Goal: Task Accomplishment & Management: Use online tool/utility

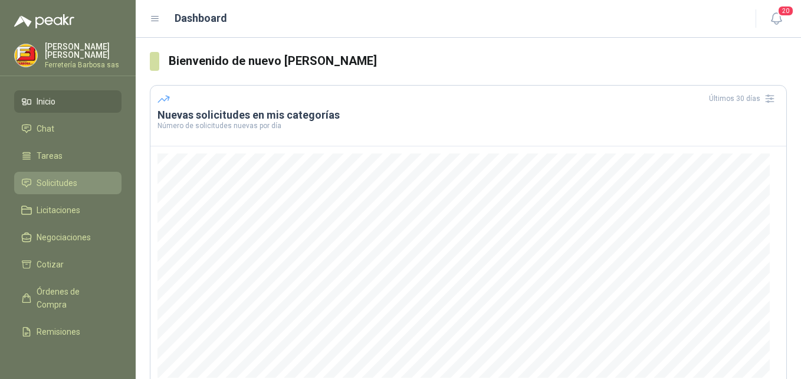
click at [70, 184] on span "Solicitudes" at bounding box center [57, 182] width 41 height 13
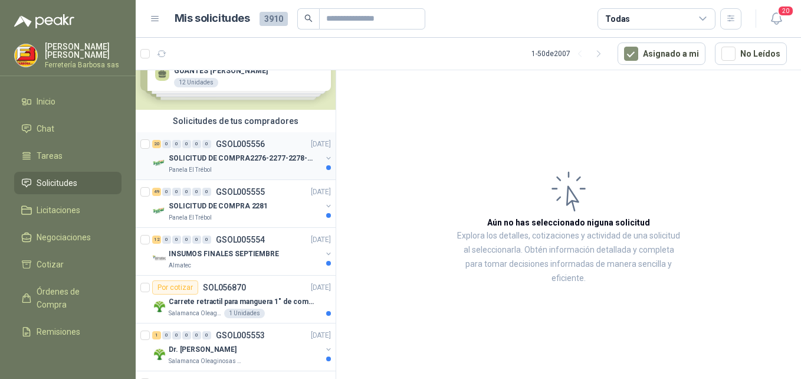
scroll to position [59, 0]
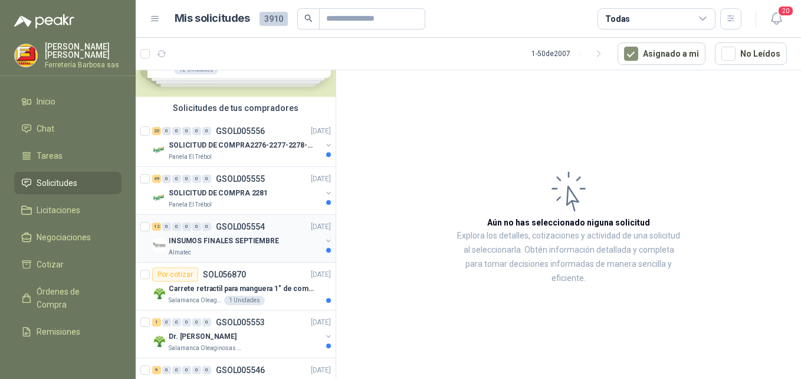
click at [246, 241] on p "INSUMOS FINALES SEPTIEMBRE" at bounding box center [224, 240] width 110 height 11
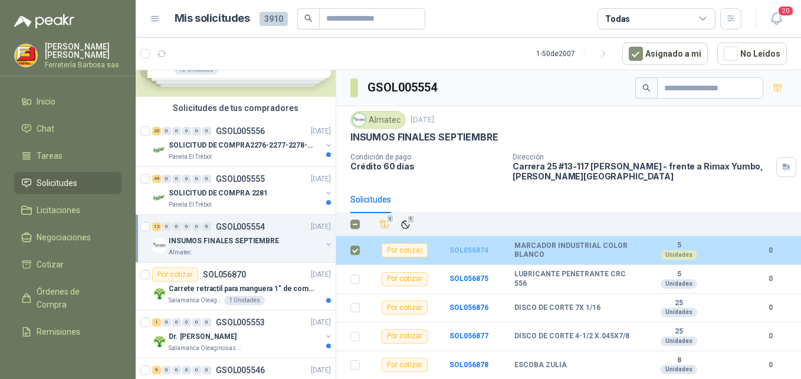
click at [471, 252] on b "SOL056874" at bounding box center [468, 250] width 39 height 8
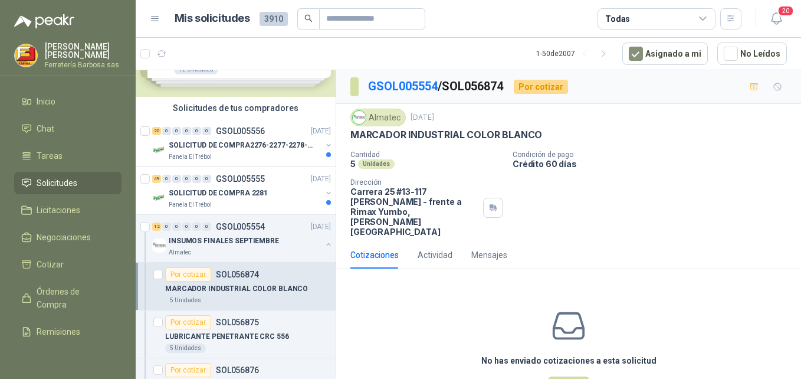
scroll to position [26, 0]
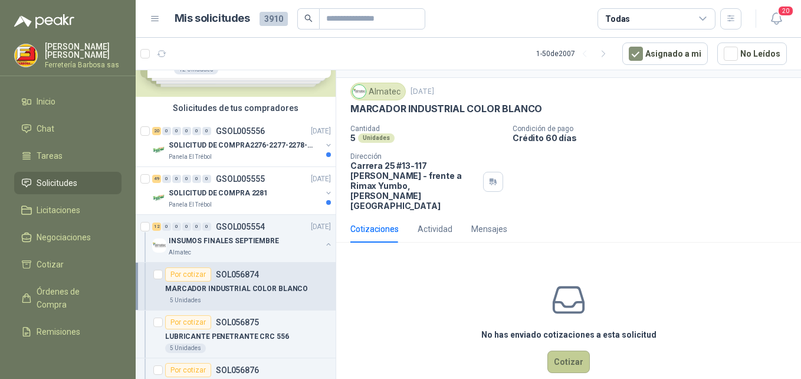
click at [564, 350] on button "Cotizar" at bounding box center [568, 361] width 42 height 22
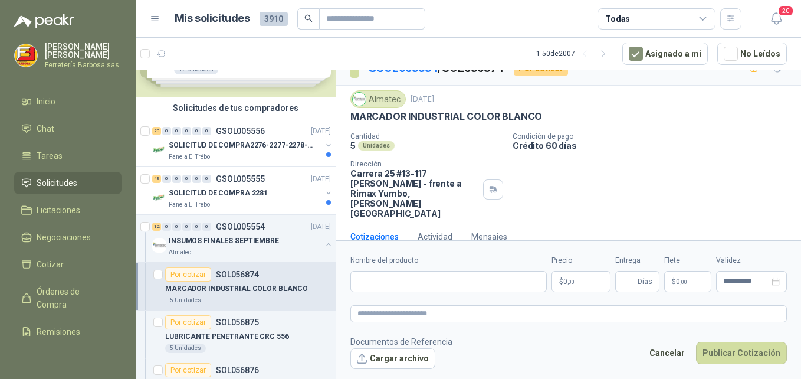
scroll to position [18, 0]
click at [384, 282] on input "Nombre del producto" at bounding box center [448, 281] width 196 height 21
type input "**********"
click at [561, 281] on p "$ 0 ,00" at bounding box center [580, 281] width 59 height 21
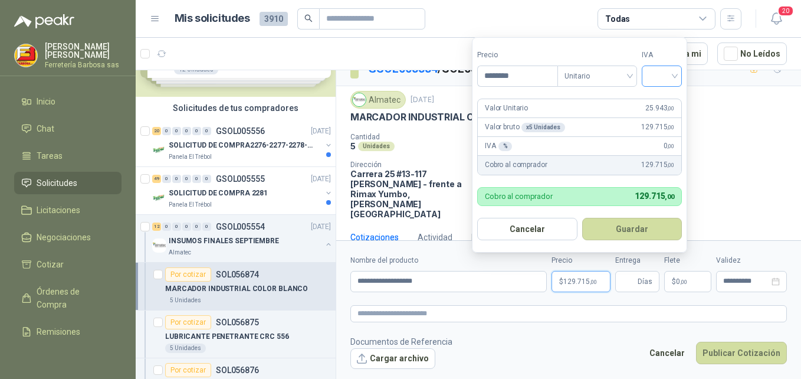
type input "********"
click at [654, 80] on input "search" at bounding box center [662, 75] width 26 height 18
click at [662, 100] on div "19%" at bounding box center [664, 100] width 22 height 13
click at [625, 226] on button "Guardar" at bounding box center [633, 229] width 101 height 22
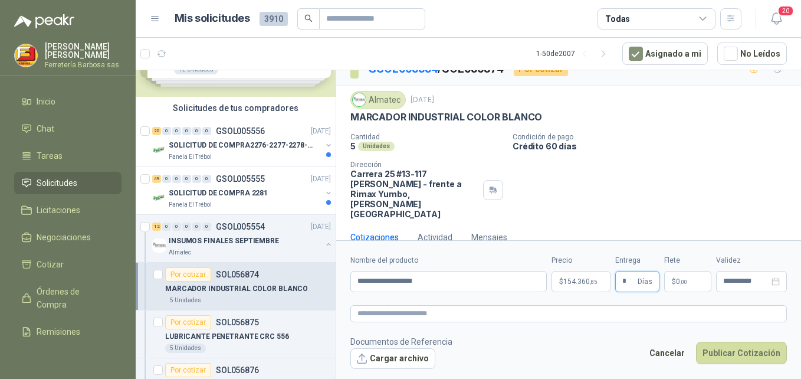
type input "*"
click at [677, 282] on span "0 ,00" at bounding box center [681, 281] width 11 height 7
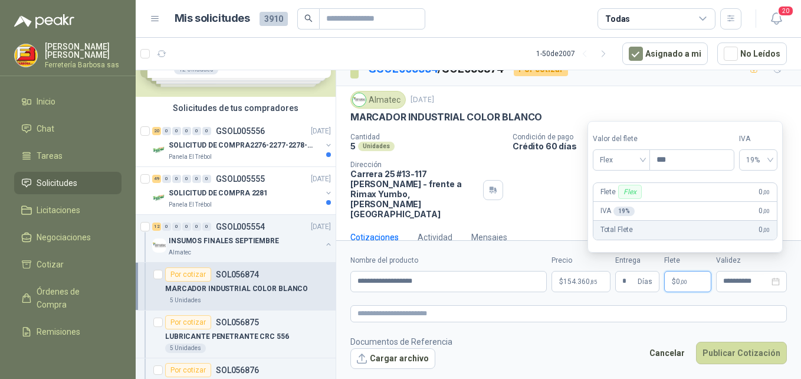
click at [625, 233] on p "Total Flete" at bounding box center [616, 229] width 32 height 11
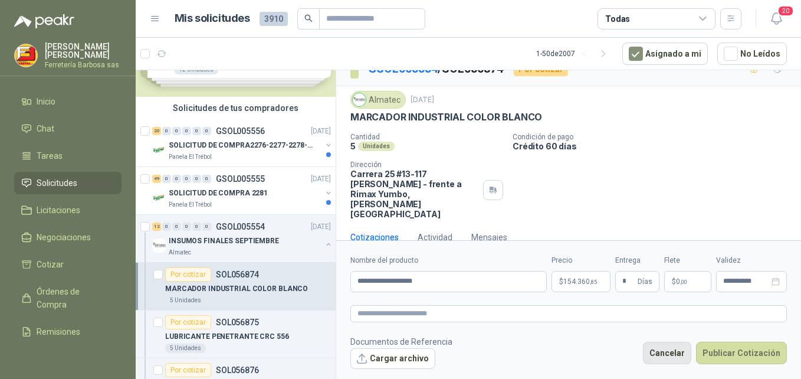
click at [683, 347] on button "Cancelar" at bounding box center [667, 352] width 48 height 22
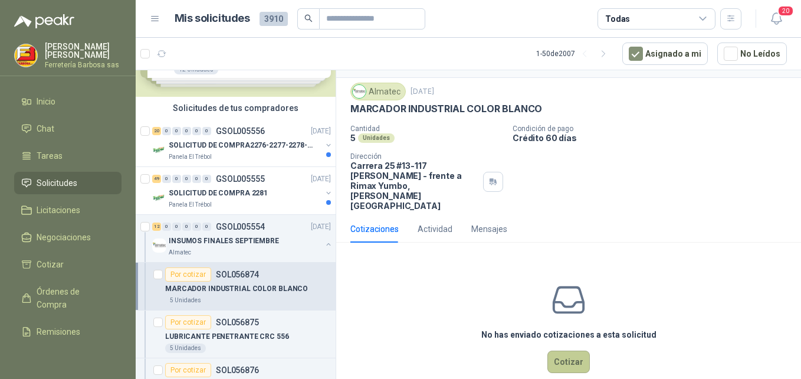
click at [566, 350] on button "Cotizar" at bounding box center [568, 361] width 42 height 22
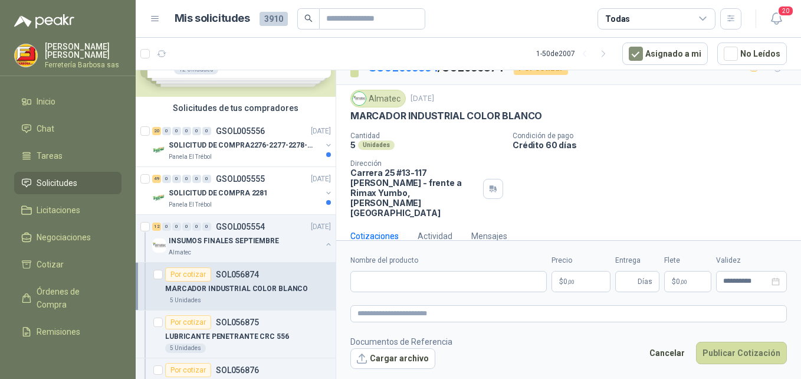
scroll to position [18, 0]
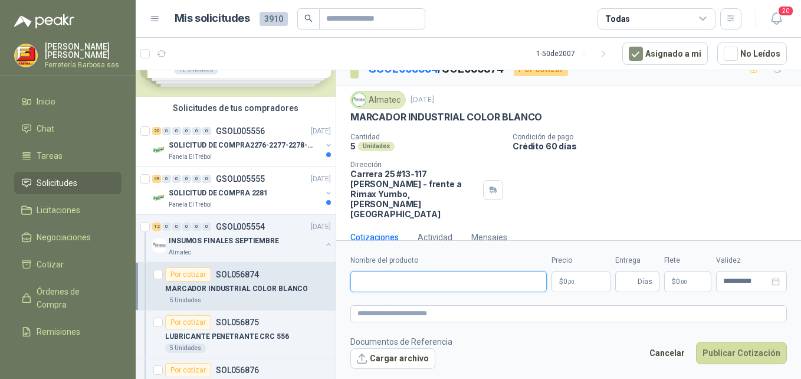
click at [380, 284] on input "Nombre del producto" at bounding box center [448, 281] width 196 height 21
type input "**********"
click at [565, 283] on span "0 ,00" at bounding box center [568, 281] width 11 height 7
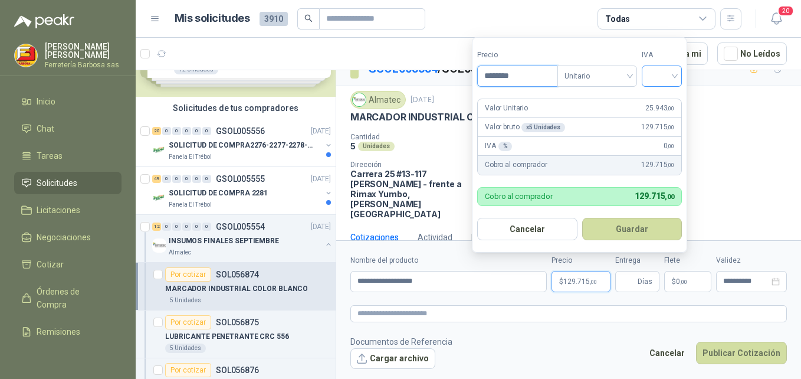
type input "********"
click at [651, 78] on input "search" at bounding box center [662, 75] width 26 height 18
click at [660, 103] on div "19%" at bounding box center [664, 100] width 22 height 13
click at [632, 228] on button "Guardar" at bounding box center [633, 229] width 101 height 22
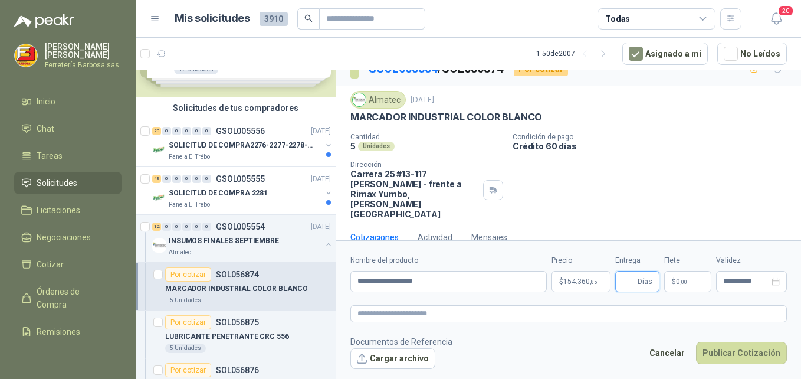
click at [628, 280] on input "Entrega" at bounding box center [628, 281] width 13 height 20
type input "*"
click at [723, 346] on button "Publicar Cotización" at bounding box center [741, 352] width 91 height 22
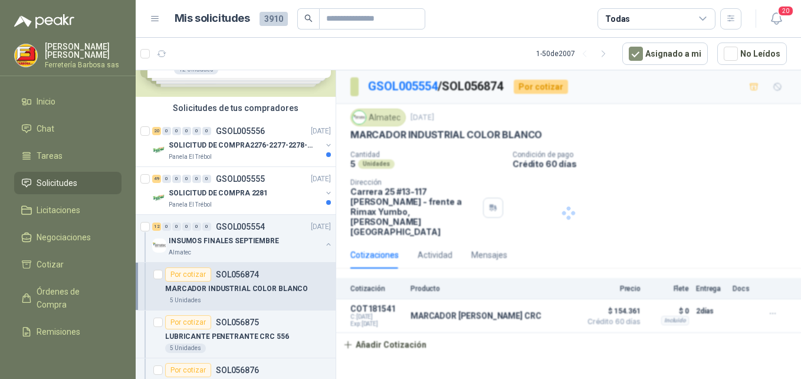
scroll to position [0, 0]
click at [231, 323] on p "SOL056875" at bounding box center [237, 322] width 43 height 8
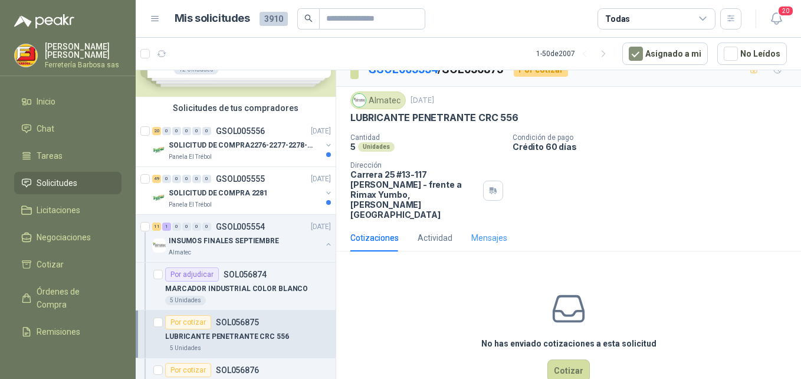
scroll to position [26, 0]
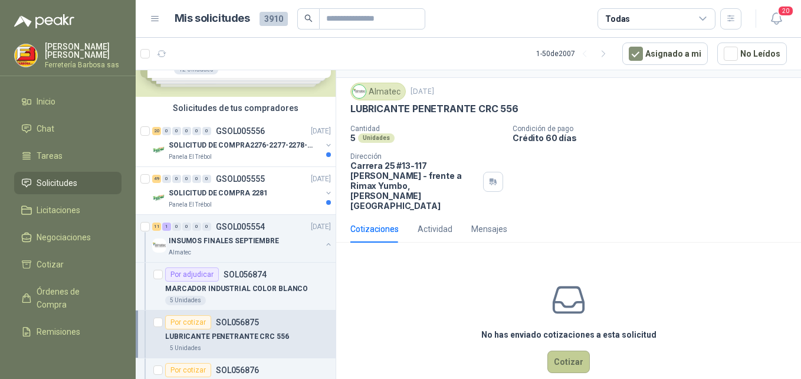
click at [560, 350] on button "Cotizar" at bounding box center [568, 361] width 42 height 22
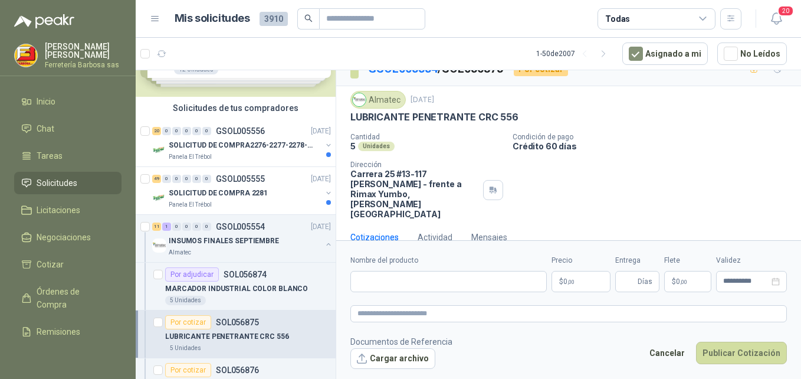
scroll to position [18, 0]
click at [384, 282] on input "Nombre del producto" at bounding box center [448, 281] width 196 height 21
type input "**********"
click at [559, 283] on p "$ 0 ,00" at bounding box center [580, 281] width 59 height 21
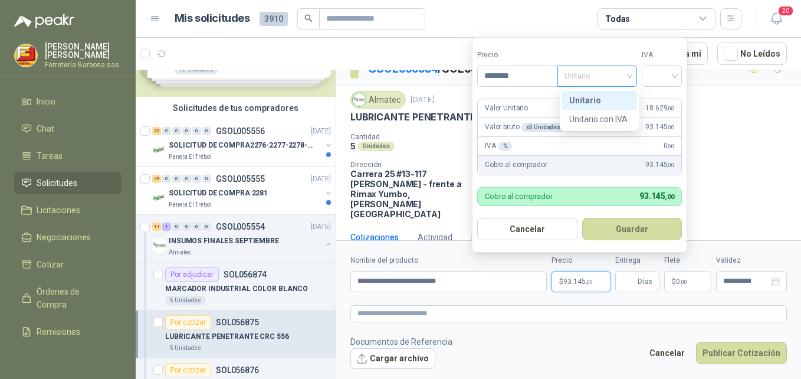
click at [598, 77] on span "Unitario" at bounding box center [596, 76] width 65 height 18
type input "********"
click at [587, 101] on div "Unitario" at bounding box center [599, 100] width 61 height 13
click at [649, 78] on div at bounding box center [661, 75] width 40 height 21
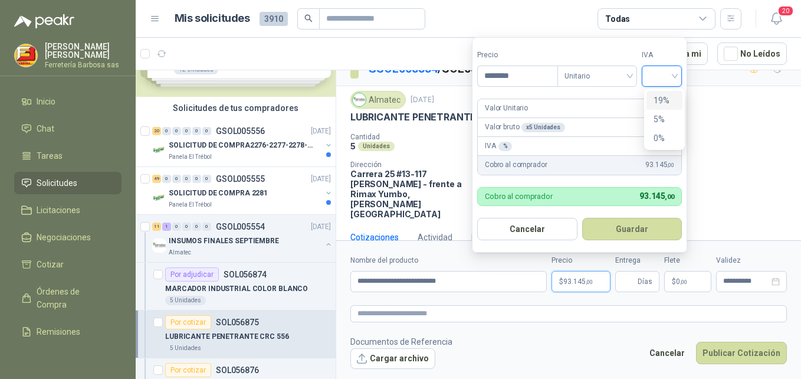
click at [656, 98] on div "19%" at bounding box center [664, 100] width 22 height 13
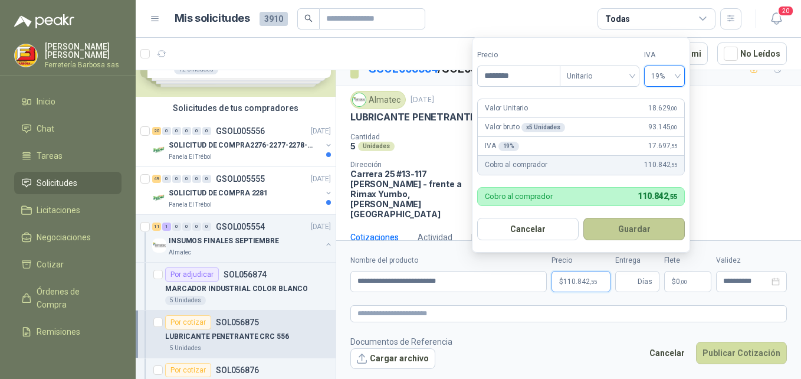
click at [638, 237] on button "Guardar" at bounding box center [633, 229] width 101 height 22
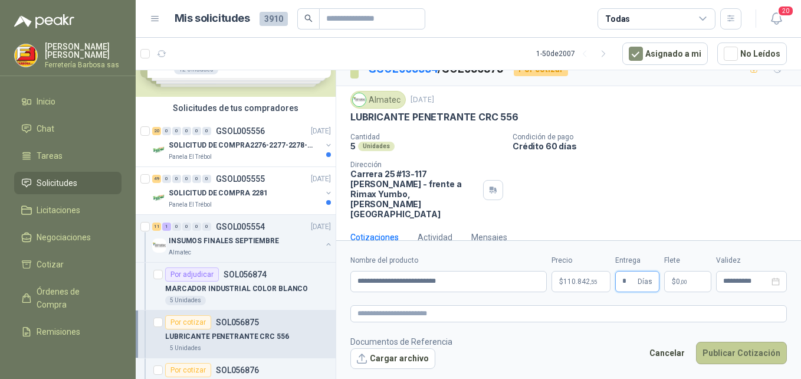
type input "*"
click at [736, 348] on button "Publicar Cotización" at bounding box center [741, 352] width 91 height 22
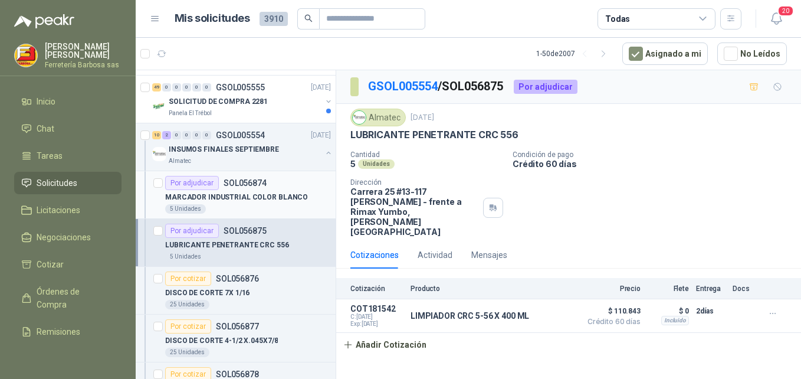
scroll to position [177, 0]
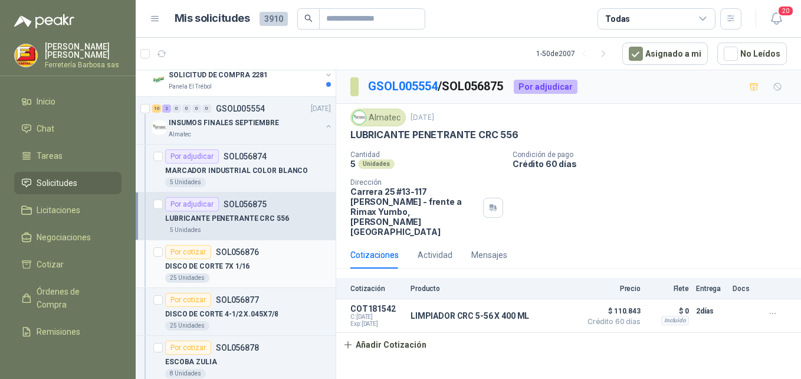
click at [235, 266] on p "DISCO DE CORTE 7X 1/16" at bounding box center [207, 266] width 84 height 11
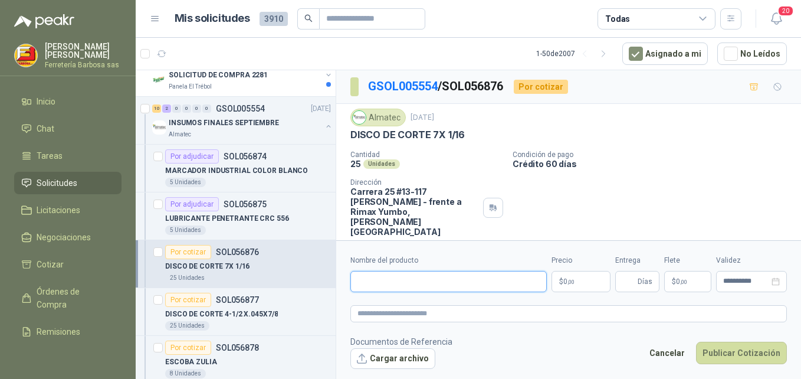
click at [369, 281] on input "Nombre del producto" at bounding box center [448, 281] width 196 height 21
type input "**********"
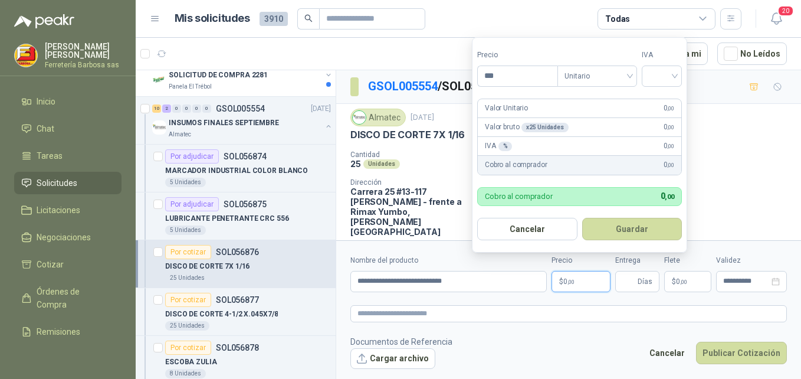
click at [575, 278] on p "$ 0 ,00" at bounding box center [580, 281] width 59 height 21
type input "*******"
click at [651, 76] on input "search" at bounding box center [662, 75] width 26 height 18
click at [656, 101] on div "19%" at bounding box center [664, 100] width 22 height 13
click at [632, 278] on input "Entrega" at bounding box center [628, 281] width 13 height 20
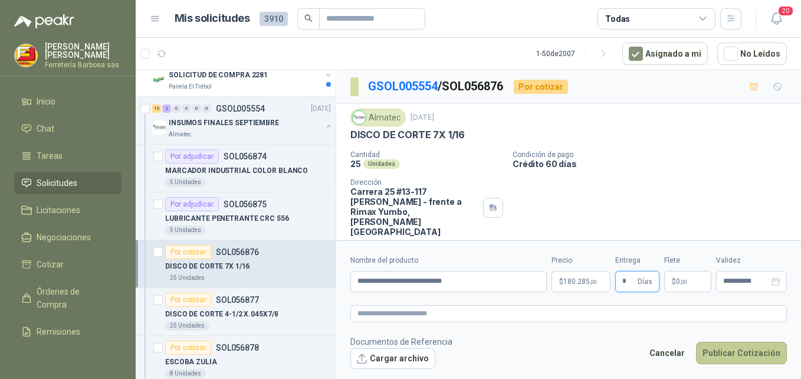
type input "*"
click at [712, 351] on button "Publicar Cotización" at bounding box center [741, 352] width 91 height 22
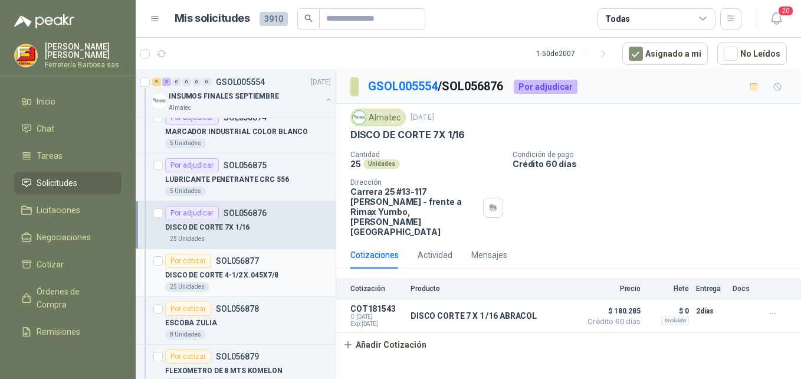
scroll to position [236, 0]
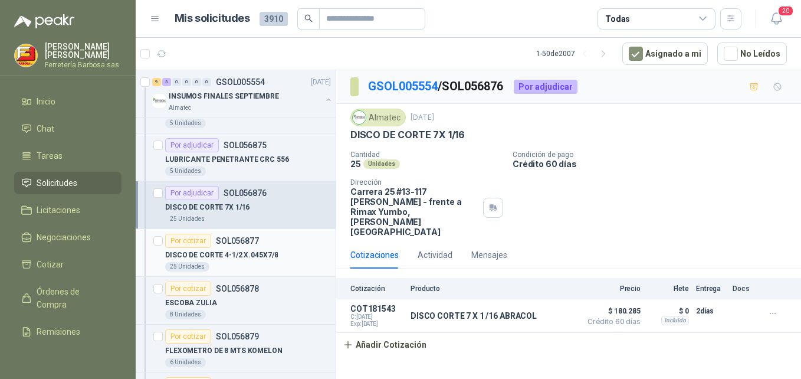
click at [206, 241] on div "Por cotizar" at bounding box center [188, 240] width 46 height 14
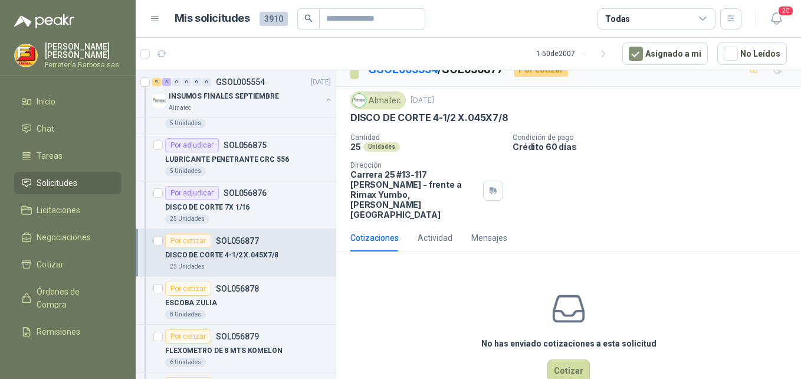
scroll to position [26, 0]
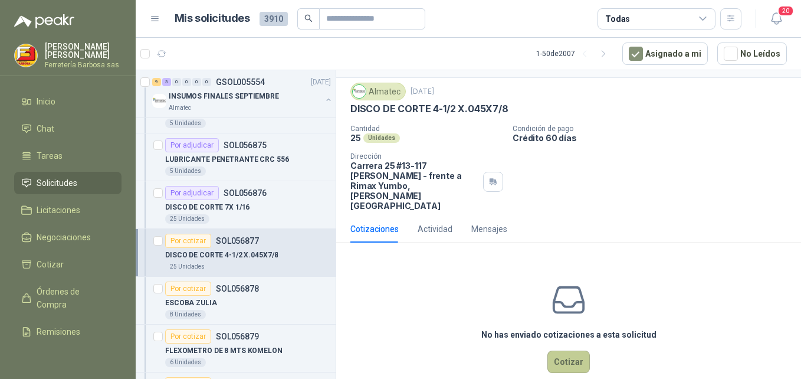
click at [556, 350] on button "Cotizar" at bounding box center [568, 361] width 42 height 22
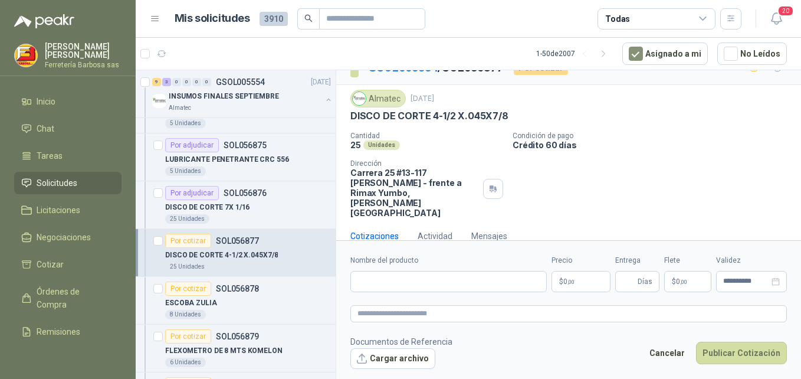
scroll to position [18, 0]
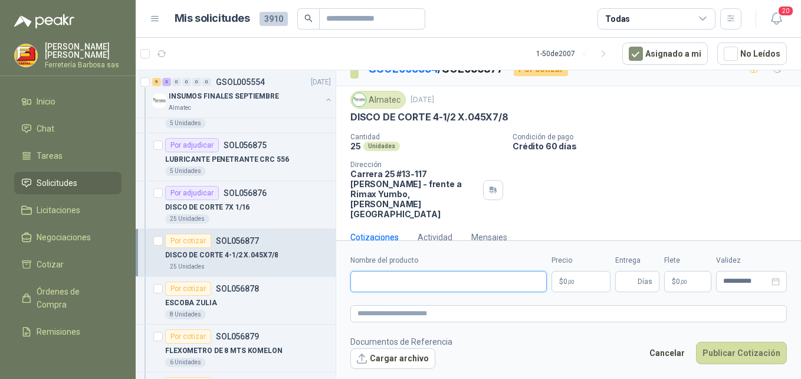
click at [373, 280] on input "Nombre del producto" at bounding box center [448, 281] width 196 height 21
type input "**********"
click at [560, 282] on p "$ 0 ,00" at bounding box center [580, 281] width 59 height 21
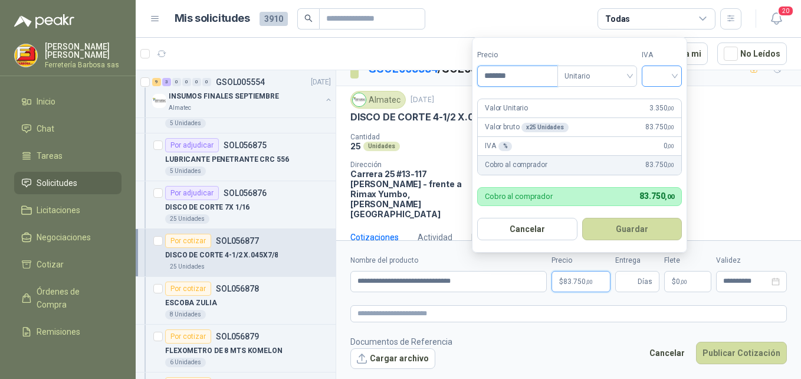
type input "*******"
click at [651, 83] on input "search" at bounding box center [662, 75] width 26 height 18
click at [659, 98] on div "19%" at bounding box center [664, 100] width 22 height 13
click at [622, 229] on button "Guardar" at bounding box center [633, 229] width 101 height 22
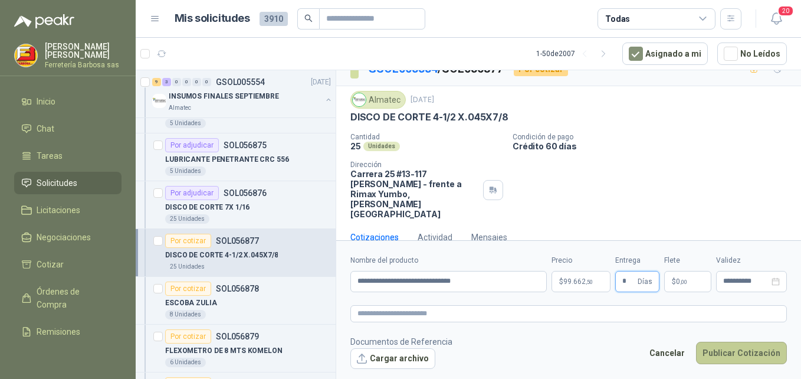
type input "*"
click at [713, 349] on button "Publicar Cotización" at bounding box center [741, 352] width 91 height 22
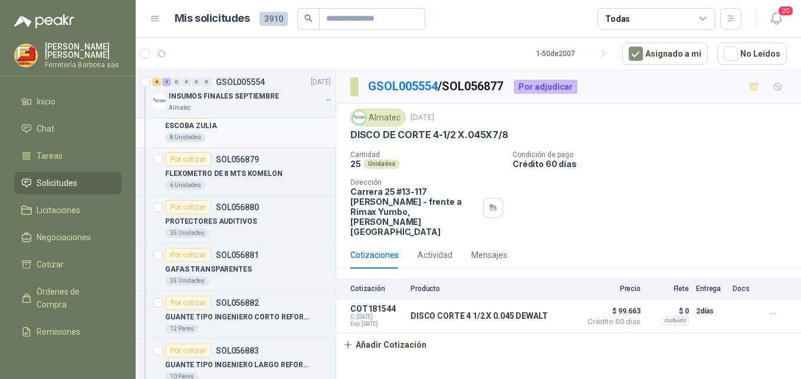
scroll to position [472, 0]
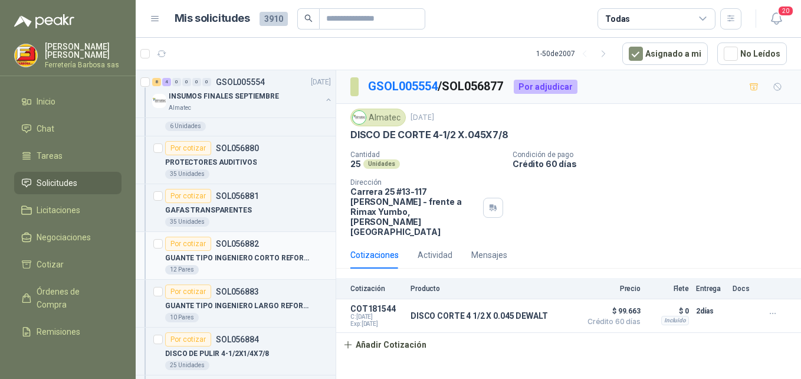
click at [195, 247] on div "Por cotizar" at bounding box center [188, 243] width 46 height 14
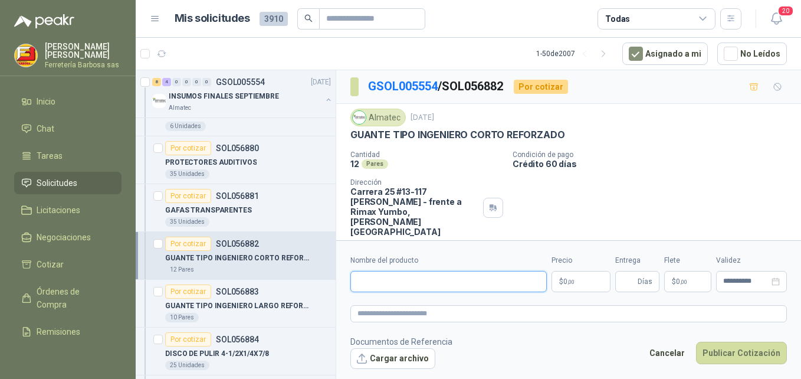
click at [375, 286] on input "Nombre del producto" at bounding box center [448, 281] width 196 height 21
paste input "**********"
type input "**********"
click at [564, 282] on span "0 ,00" at bounding box center [568, 281] width 11 height 7
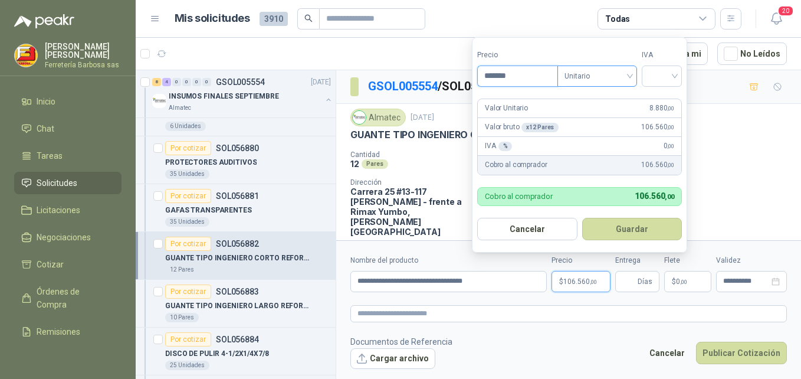
click at [608, 74] on span "Unitario" at bounding box center [596, 76] width 65 height 18
type input "*******"
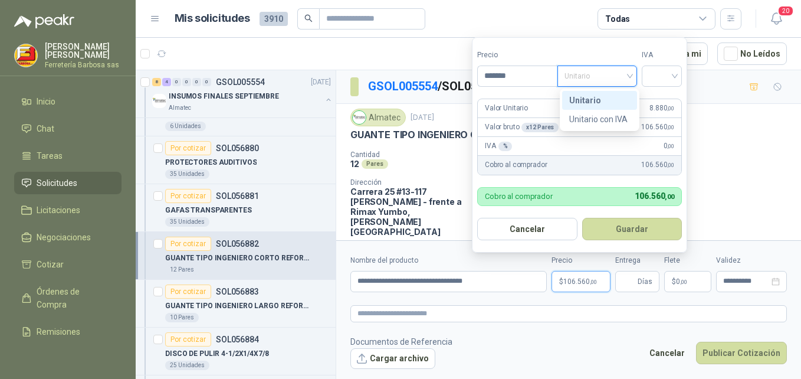
click at [595, 98] on div "Unitario" at bounding box center [599, 100] width 61 height 13
click at [650, 74] on div at bounding box center [661, 75] width 40 height 21
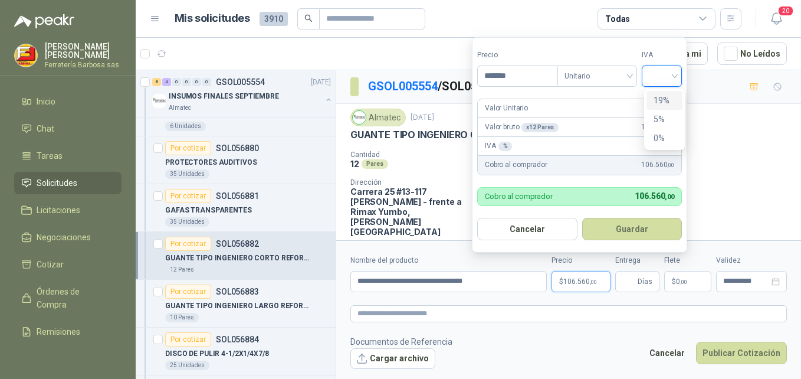
click at [658, 100] on div "19%" at bounding box center [664, 100] width 22 height 13
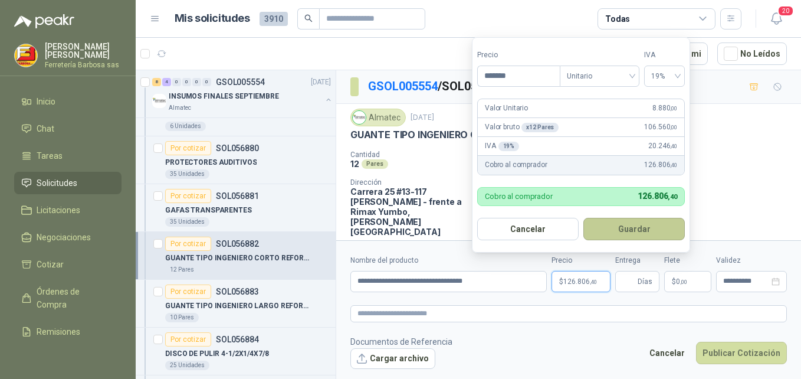
click at [615, 233] on button "Guardar" at bounding box center [633, 229] width 101 height 22
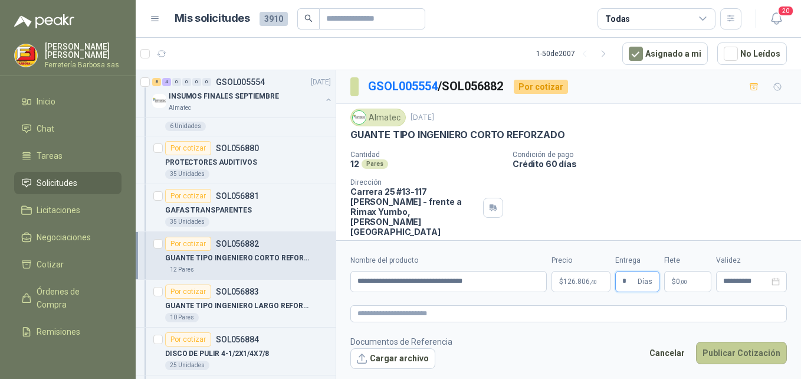
type input "*"
click at [724, 357] on button "Publicar Cotización" at bounding box center [741, 352] width 91 height 22
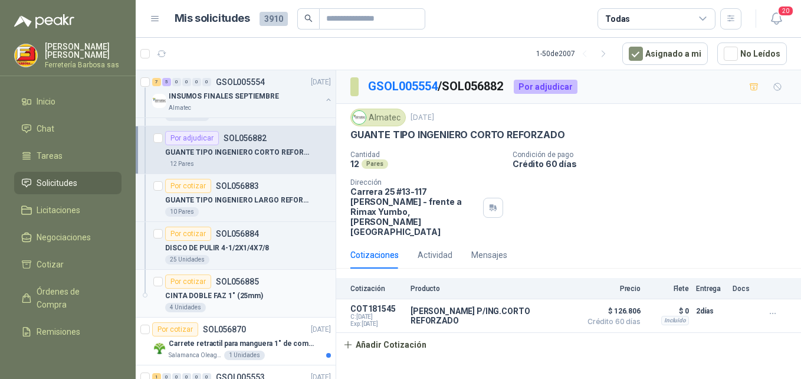
scroll to position [590, 0]
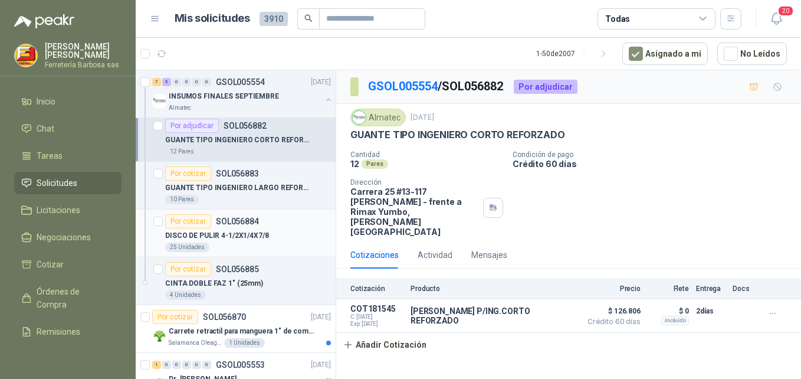
click at [192, 223] on div "Por cotizar" at bounding box center [188, 221] width 46 height 14
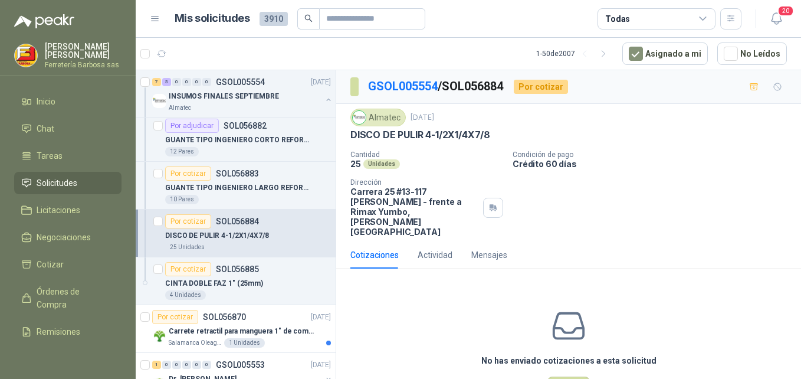
scroll to position [26, 0]
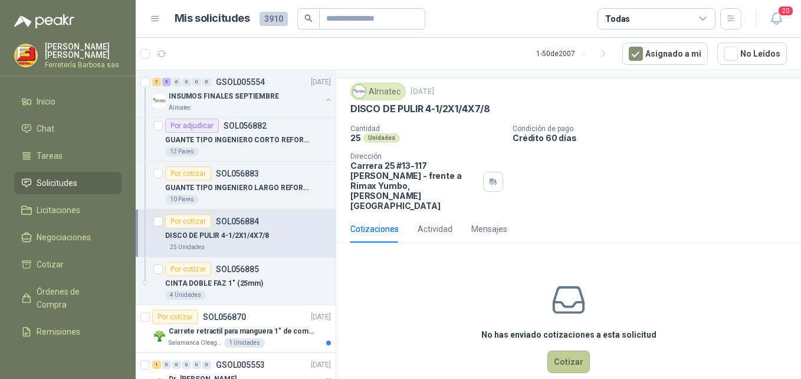
click at [563, 350] on button "Cotizar" at bounding box center [568, 361] width 42 height 22
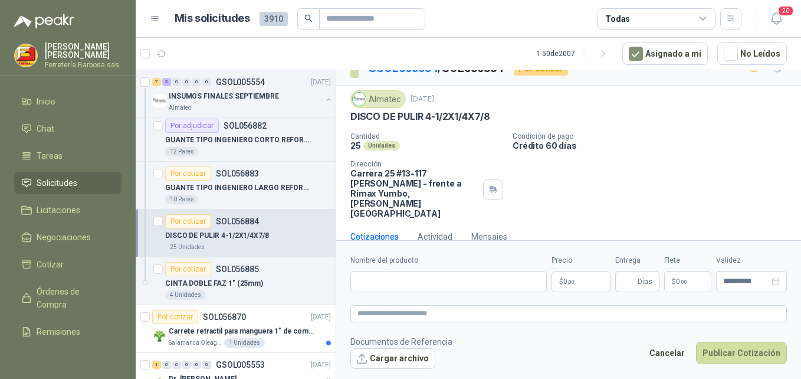
scroll to position [18, 0]
click at [369, 277] on input "Nombre del producto" at bounding box center [448, 281] width 196 height 21
paste input "**********"
type input "**********"
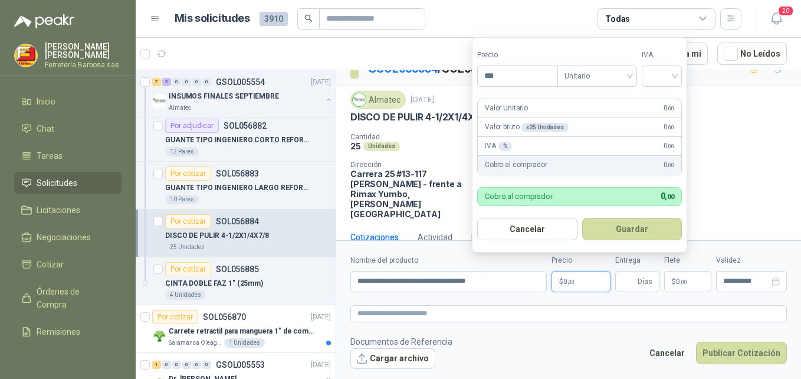
click at [562, 281] on p "$ 0 ,00" at bounding box center [580, 281] width 59 height 21
type input "*******"
click at [669, 77] on input "search" at bounding box center [662, 75] width 26 height 18
click at [664, 98] on div "19%" at bounding box center [664, 100] width 22 height 13
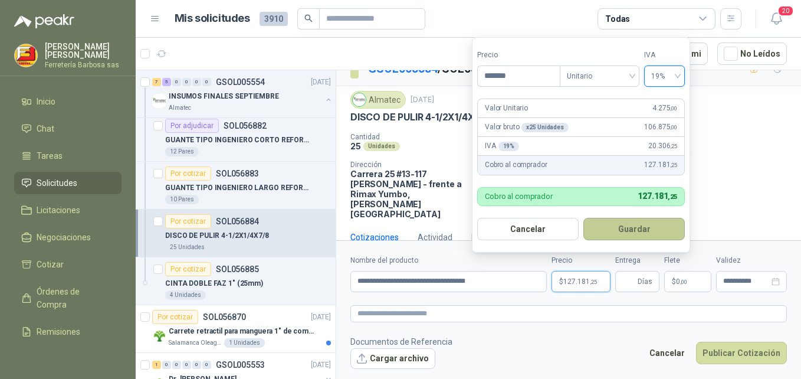
click at [623, 226] on button "Guardar" at bounding box center [633, 229] width 101 height 22
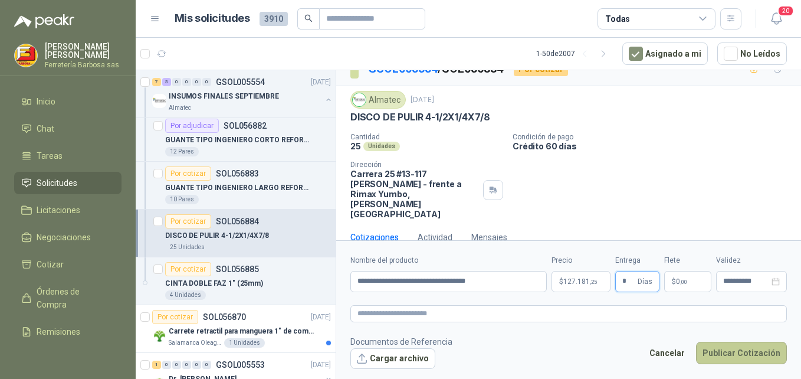
type input "*"
click at [736, 360] on button "Publicar Cotización" at bounding box center [741, 352] width 91 height 22
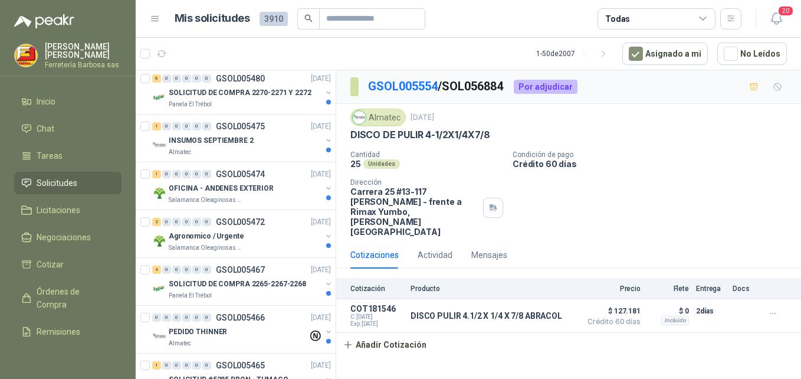
scroll to position [1651, 0]
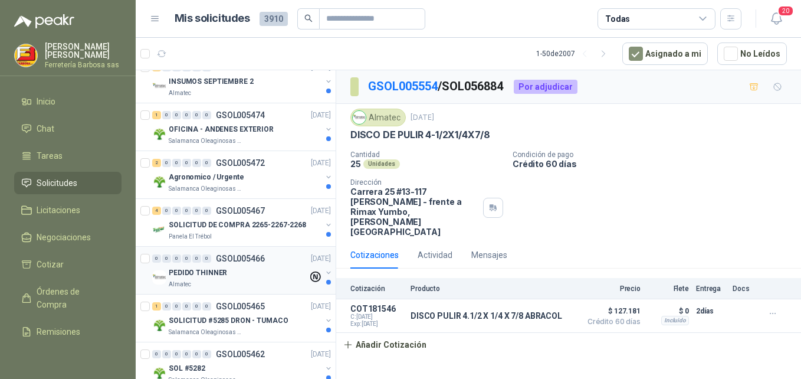
click at [215, 270] on p "PEDIDO THINNER" at bounding box center [198, 272] width 58 height 11
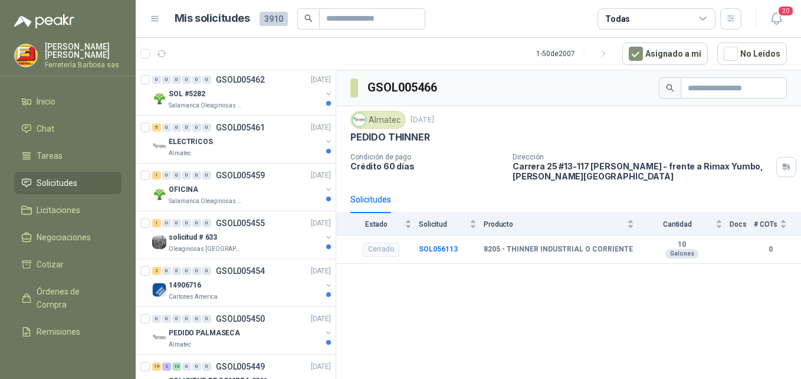
scroll to position [1946, 0]
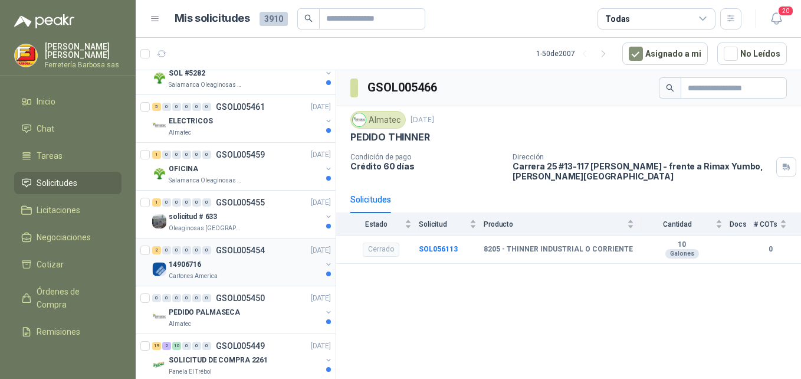
click at [193, 264] on p "14906716" at bounding box center [185, 264] width 32 height 11
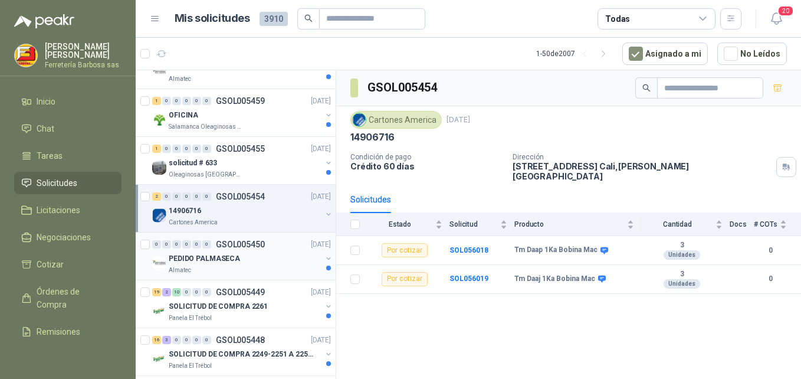
scroll to position [2005, 0]
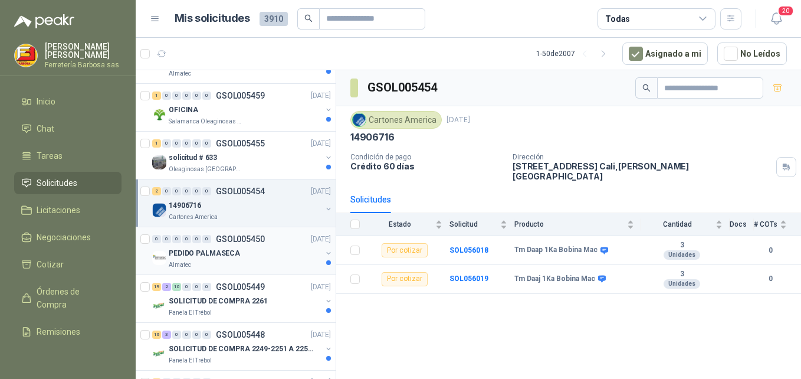
click at [225, 258] on p "PEDIDO PALMASECA" at bounding box center [204, 253] width 71 height 11
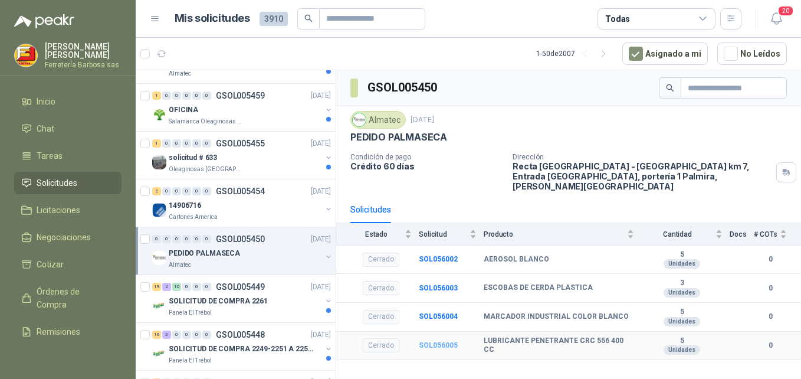
click at [430, 341] on b "SOL056005" at bounding box center [438, 345] width 39 height 8
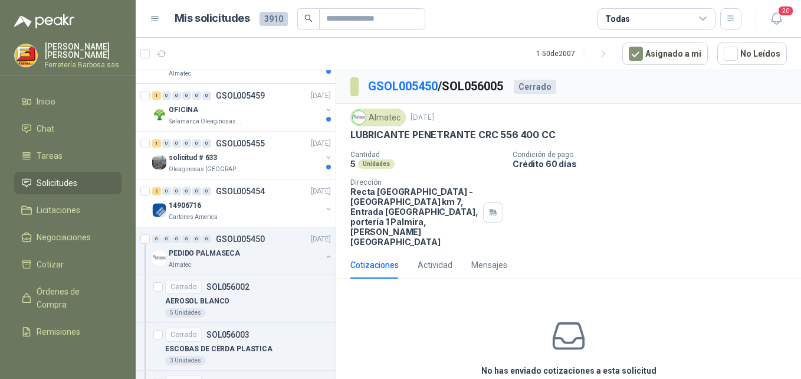
scroll to position [4, 0]
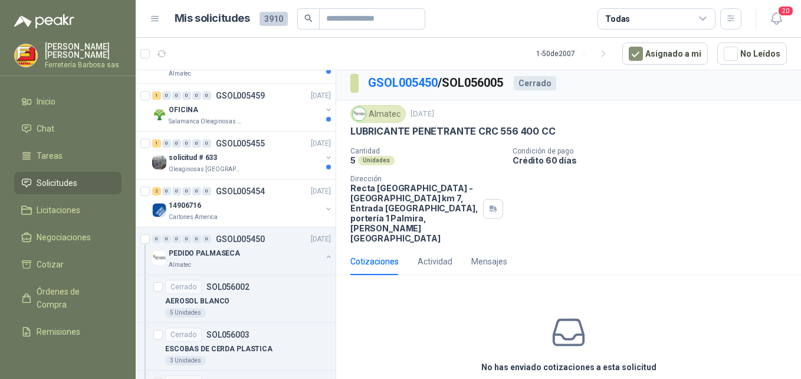
click at [387, 255] on div "Cotizaciones" at bounding box center [374, 261] width 48 height 13
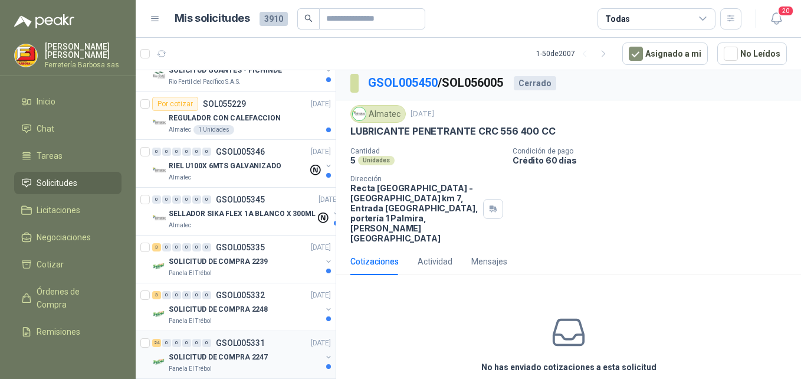
scroll to position [2796, 0]
